Goal: Task Accomplishment & Management: Complete application form

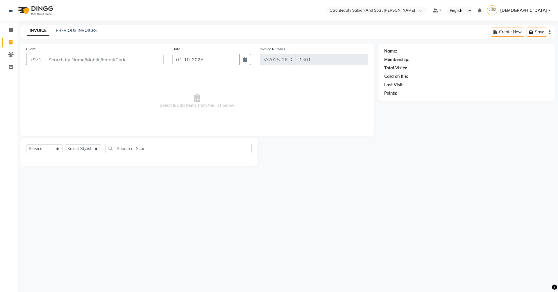
select select "8622"
select select "service"
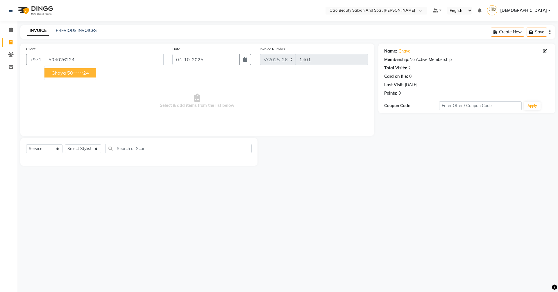
click at [66, 73] on button "ghaya 50*****24" at bounding box center [69, 72] width 51 height 9
type input "50*****24"
click at [96, 149] on select "Select Stylist [PERSON_NAME] [PERSON_NAME] Hera Karuna [PERSON_NAME] Mamita [PE…" at bounding box center [83, 148] width 36 height 9
select select "86597"
click at [65, 144] on select "Select Stylist [PERSON_NAME] [PERSON_NAME] Hera Karuna [PERSON_NAME] Mamita [PE…" at bounding box center [83, 148] width 36 height 9
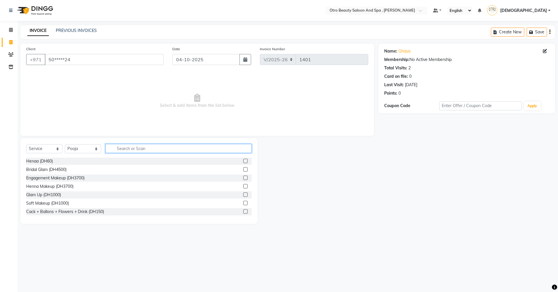
click at [155, 146] on input "text" at bounding box center [178, 148] width 146 height 9
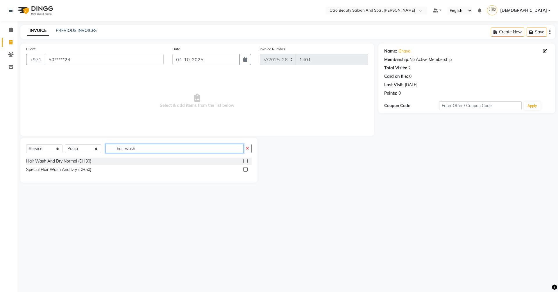
type input "hair wash"
click at [246, 161] on label at bounding box center [245, 161] width 4 height 4
click at [246, 161] on input "checkbox" at bounding box center [245, 162] width 4 height 4
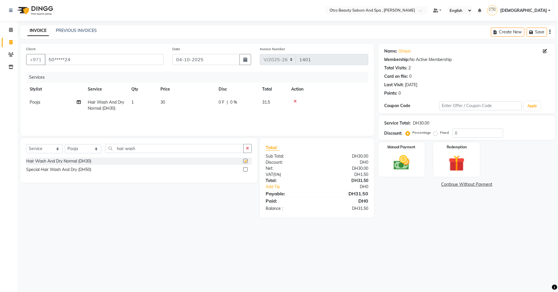
checkbox input "false"
click at [141, 149] on input "hair wash" at bounding box center [174, 148] width 138 height 9
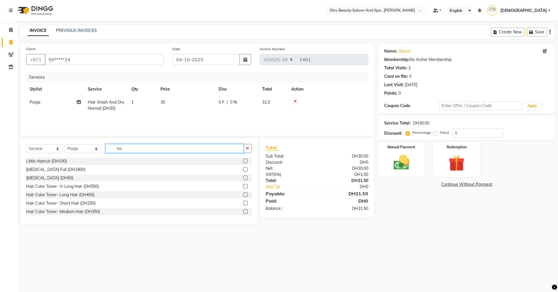
type input "h"
type input "pro"
click at [243, 168] on label at bounding box center [245, 169] width 4 height 4
click at [243, 168] on input "checkbox" at bounding box center [245, 170] width 4 height 4
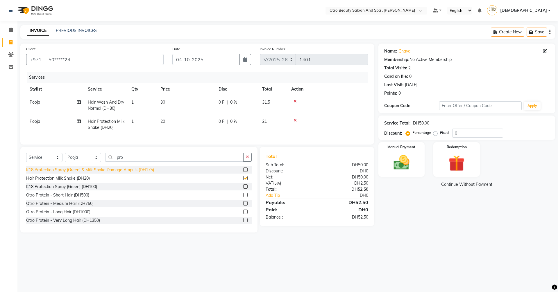
checkbox input "false"
click at [95, 162] on select "Select Stylist [PERSON_NAME] [PERSON_NAME] Hera Karuna [PERSON_NAME] Mamita [PE…" at bounding box center [83, 157] width 36 height 9
select select "86184"
click at [65, 158] on select "Select Stylist [PERSON_NAME] [PERSON_NAME] Hera Karuna [PERSON_NAME] Mamita [PE…" at bounding box center [83, 157] width 36 height 9
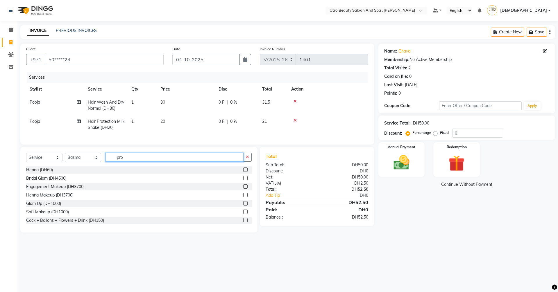
click at [162, 162] on input "pro" at bounding box center [174, 157] width 138 height 9
type input "p"
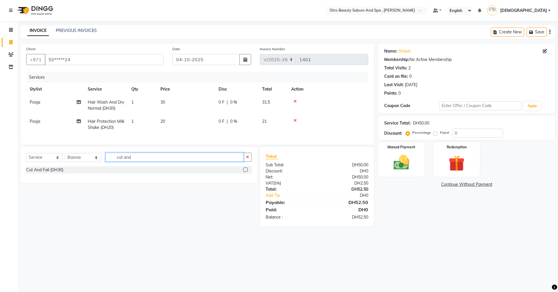
type input "cut and"
click at [245, 172] on label at bounding box center [245, 170] width 4 height 4
click at [245, 172] on input "checkbox" at bounding box center [245, 170] width 4 height 4
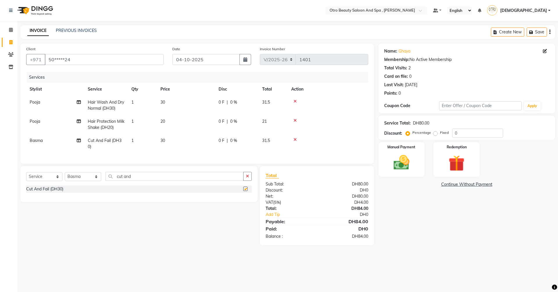
checkbox input "false"
click at [138, 180] on input "cut and" at bounding box center [174, 176] width 138 height 9
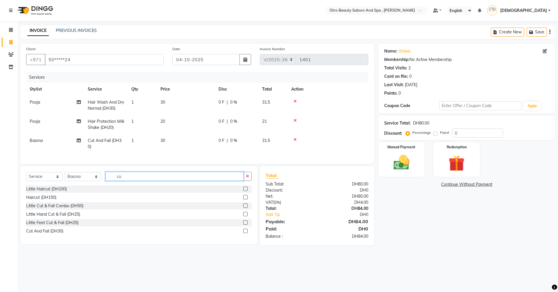
type input "c"
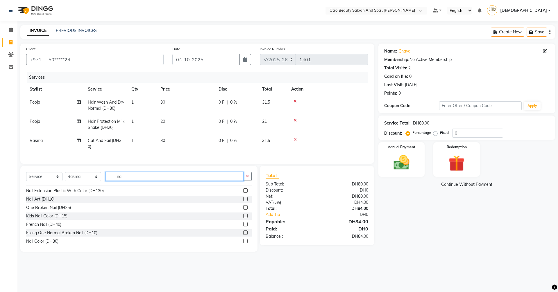
scroll to position [60, 0]
type input "nail"
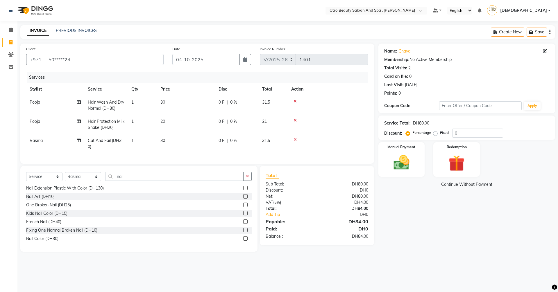
click at [243, 241] on label at bounding box center [245, 239] width 4 height 4
click at [243, 241] on input "checkbox" at bounding box center [245, 239] width 4 height 4
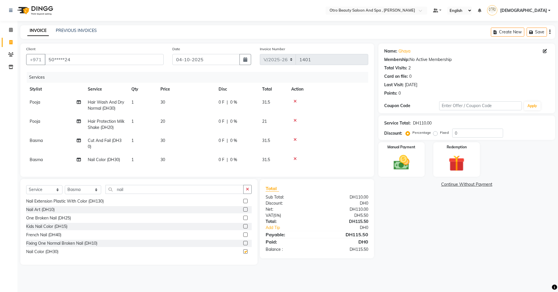
checkbox input "false"
click at [401, 162] on img at bounding box center [401, 162] width 27 height 19
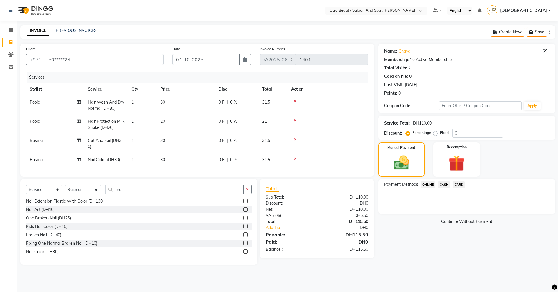
click at [459, 185] on span "CARD" at bounding box center [458, 185] width 12 height 7
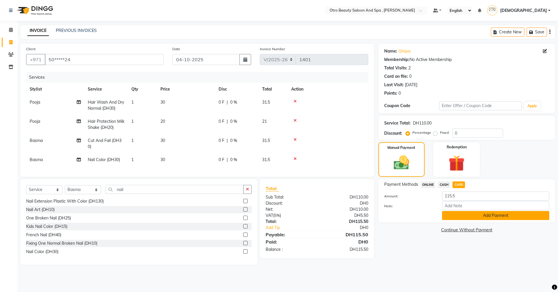
click at [479, 217] on button "Add Payment" at bounding box center [495, 215] width 107 height 9
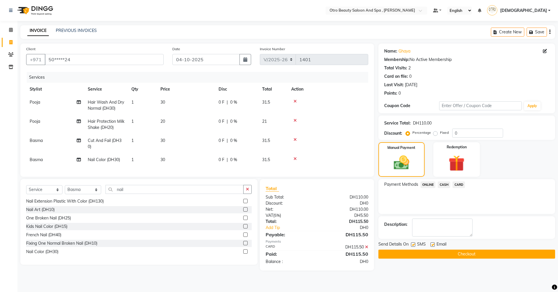
click at [461, 253] on button "Checkout" at bounding box center [466, 254] width 177 height 9
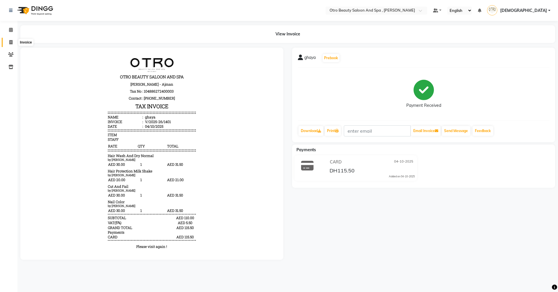
click at [10, 43] on icon at bounding box center [10, 42] width 3 height 4
select select "service"
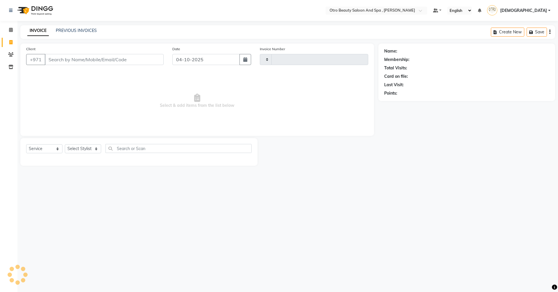
type input "1402"
select select "8622"
type input "506667143"
click at [143, 60] on span "Add Client" at bounding box center [148, 60] width 23 height 6
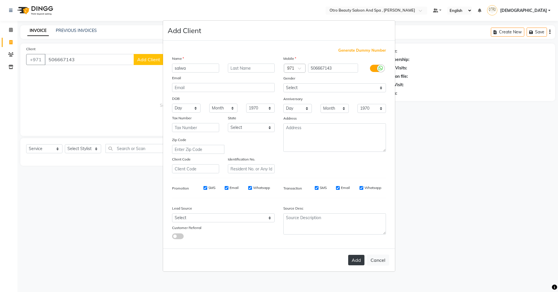
type input "salwa"
click at [354, 263] on button "Add" at bounding box center [356, 260] width 16 height 10
type input "50*****43"
select select
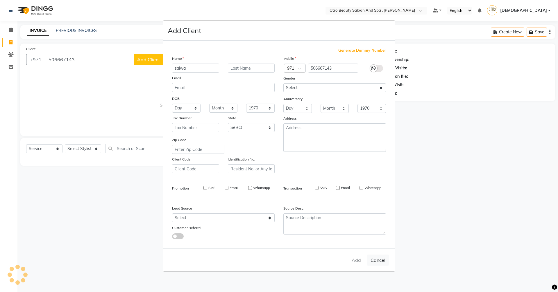
select select
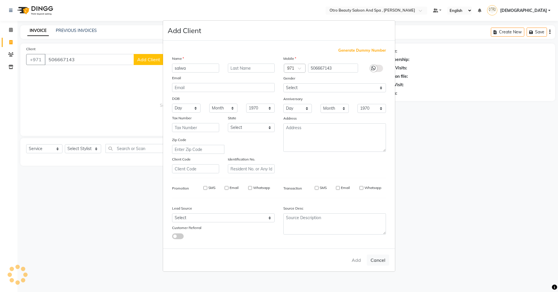
checkbox input "false"
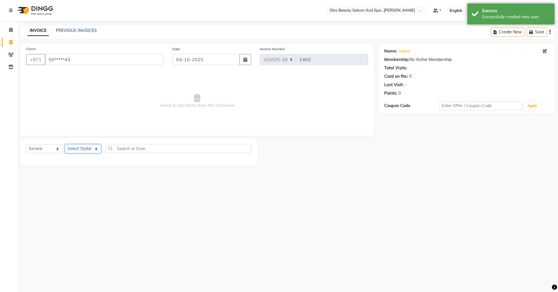
click at [99, 148] on select "Select Stylist [PERSON_NAME] [PERSON_NAME] Hera Karuna [PERSON_NAME] Mamita [PE…" at bounding box center [83, 148] width 36 height 9
select select "86183"
click at [65, 144] on select "Select Stylist [PERSON_NAME] [PERSON_NAME] Hera Karuna [PERSON_NAME] Mamita [PE…" at bounding box center [83, 148] width 36 height 9
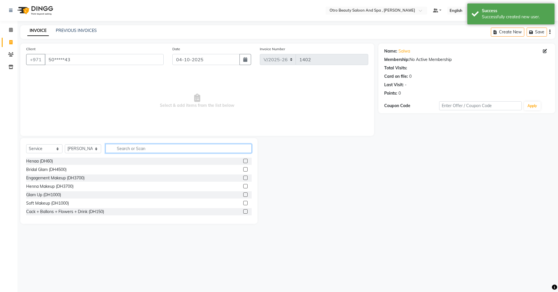
click at [138, 147] on input "text" at bounding box center [178, 148] width 146 height 9
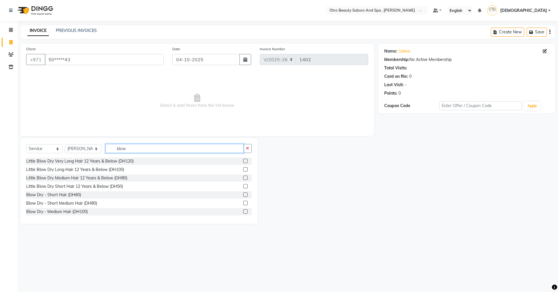
type input "blow"
drag, startPoint x: 126, startPoint y: 206, endPoint x: 100, endPoint y: 107, distance: 102.1
click at [100, 107] on span "Select & add items from the list below" at bounding box center [197, 101] width 342 height 58
click at [139, 151] on input "blow" at bounding box center [174, 148] width 138 height 9
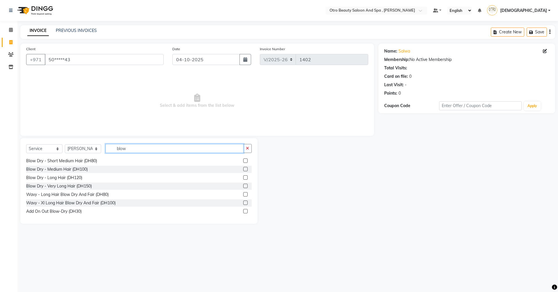
scroll to position [43, 0]
click at [243, 187] on label at bounding box center [245, 185] width 4 height 4
click at [243, 187] on input "checkbox" at bounding box center [245, 186] width 4 height 4
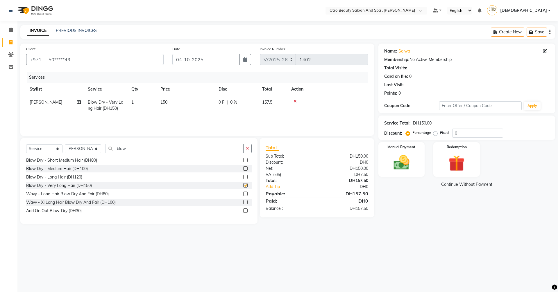
checkbox input "false"
click at [128, 147] on input "blow" at bounding box center [174, 148] width 138 height 9
type input "b"
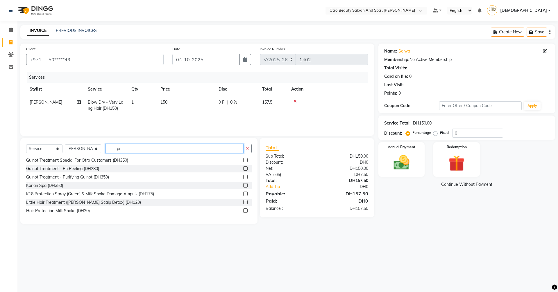
scroll to position [0, 0]
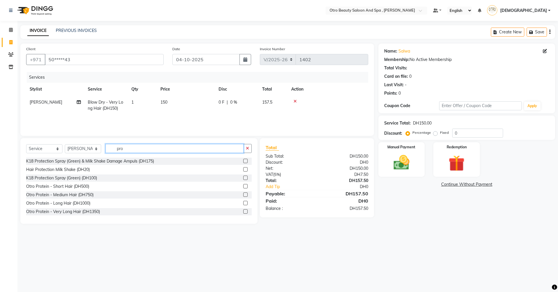
type input "pro"
click at [243, 169] on label at bounding box center [245, 169] width 4 height 4
click at [243, 169] on input "checkbox" at bounding box center [245, 170] width 4 height 4
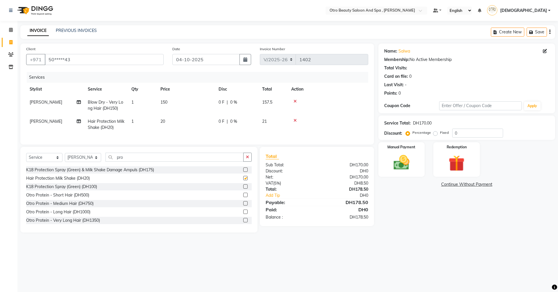
checkbox input "false"
click at [420, 169] on div "Manual Payment" at bounding box center [401, 160] width 48 height 36
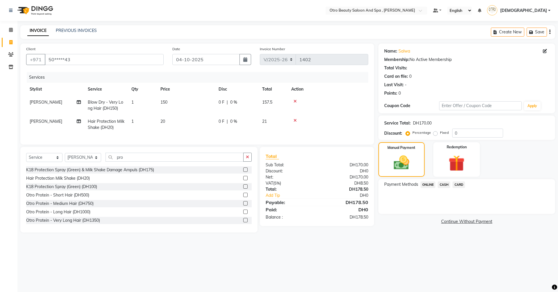
click at [463, 183] on span "CARD" at bounding box center [458, 185] width 12 height 7
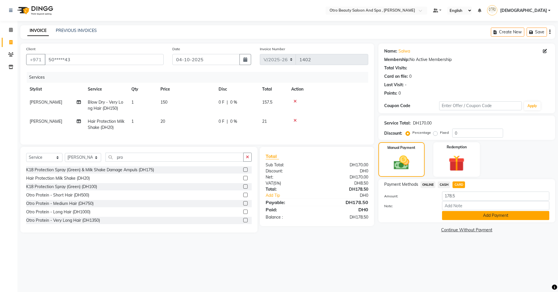
click at [470, 216] on button "Add Payment" at bounding box center [495, 215] width 107 height 9
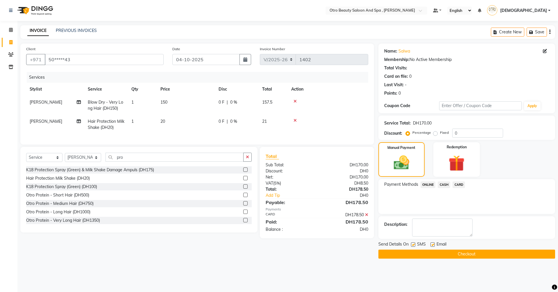
click at [458, 257] on button "Checkout" at bounding box center [466, 254] width 177 height 9
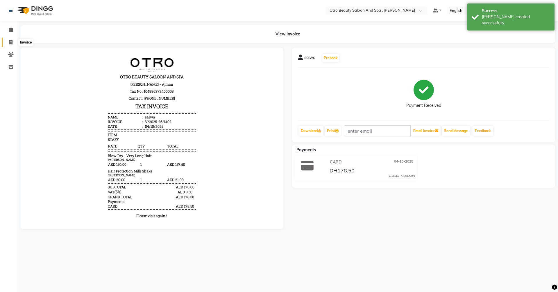
click at [10, 43] on icon at bounding box center [10, 42] width 3 height 4
select select "service"
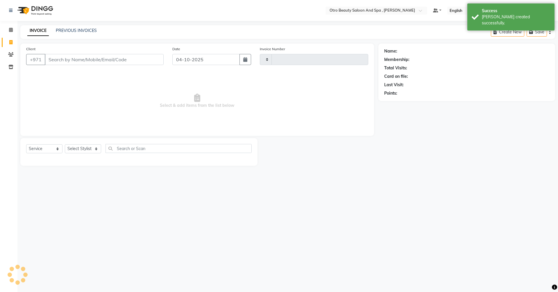
type input "1403"
select select "8622"
click at [67, 29] on link "PREVIOUS INVOICES" at bounding box center [76, 30] width 41 height 5
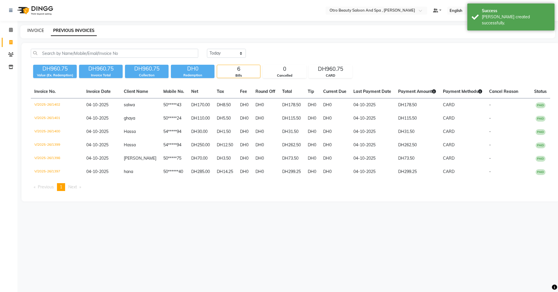
click at [30, 31] on link "INVOICE" at bounding box center [35, 30] width 17 height 5
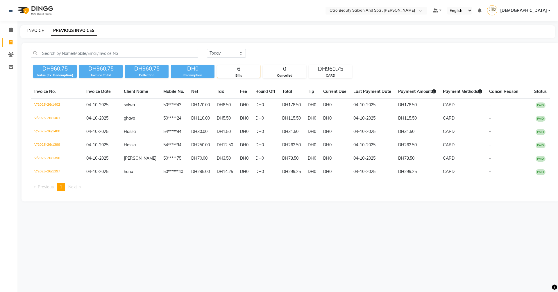
select select "8622"
select select "service"
